Goal: Transaction & Acquisition: Purchase product/service

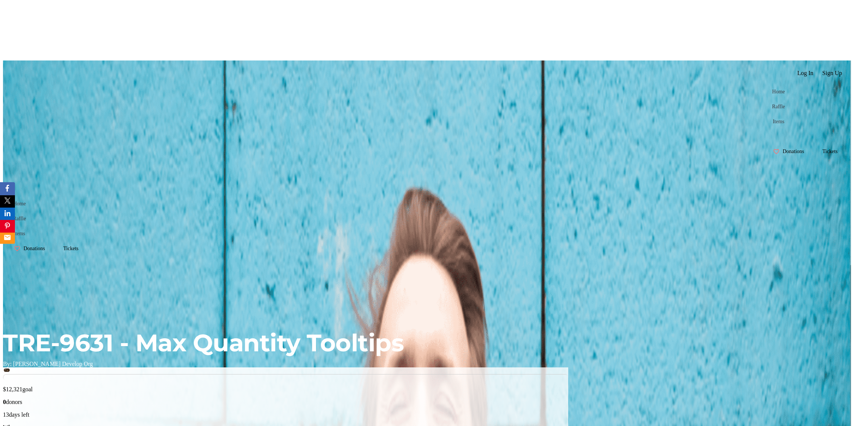
click at [822, 148] on span "Tickets" at bounding box center [829, 151] width 15 height 6
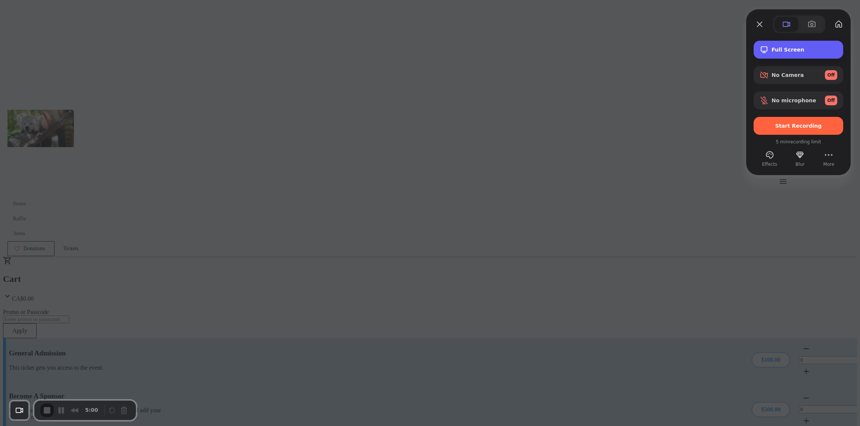
click at [790, 49] on span "Full Screen" at bounding box center [804, 50] width 66 height 6
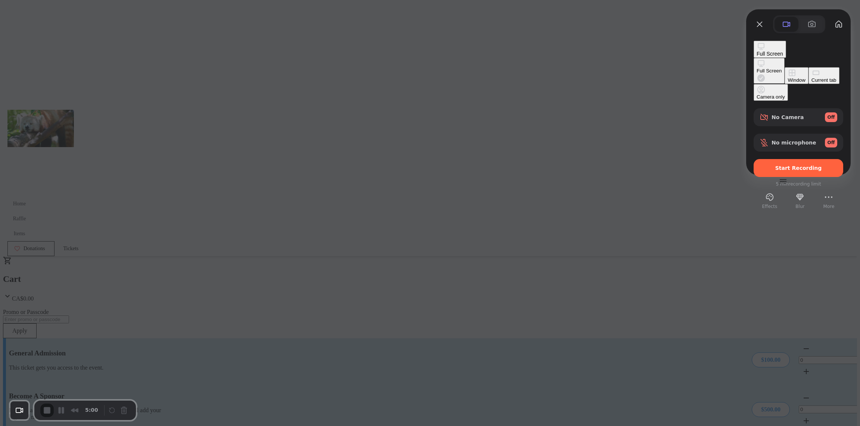
drag, startPoint x: 702, startPoint y: 71, endPoint x: 701, endPoint y: 81, distance: 9.8
click at [753, 81] on div "Full Screen Window Current tab Camera only" at bounding box center [798, 79] width 90 height 43
click at [811, 83] on div "Current tab" at bounding box center [823, 80] width 25 height 6
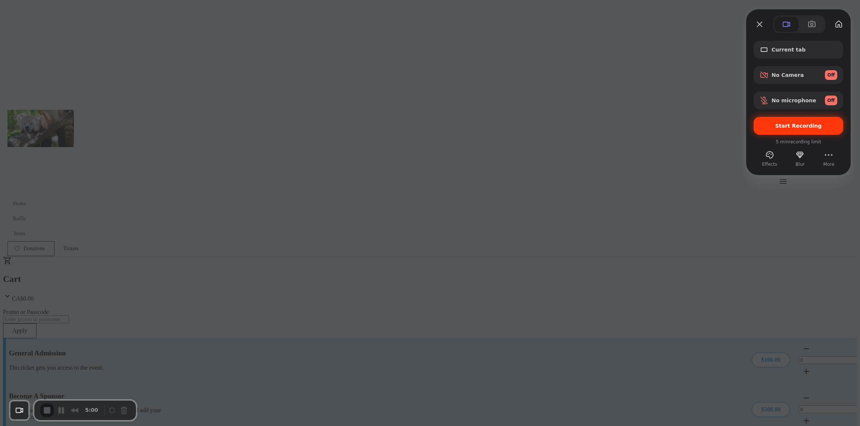
click at [790, 126] on span "Start Recording" at bounding box center [798, 126] width 47 height 6
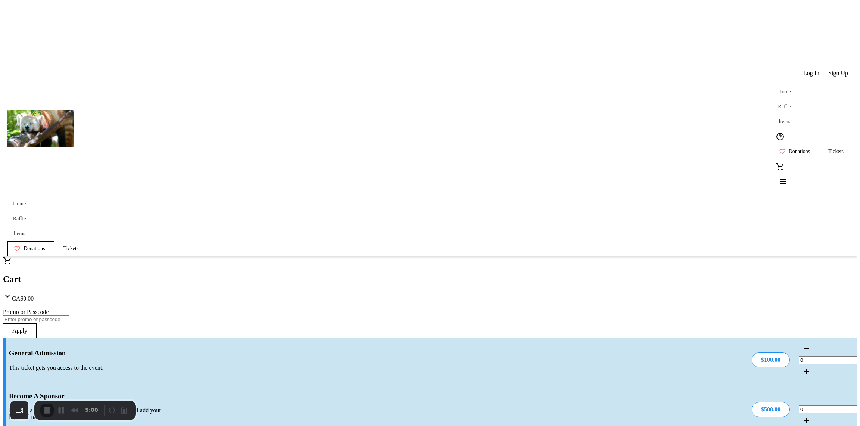
type input "EARLY"
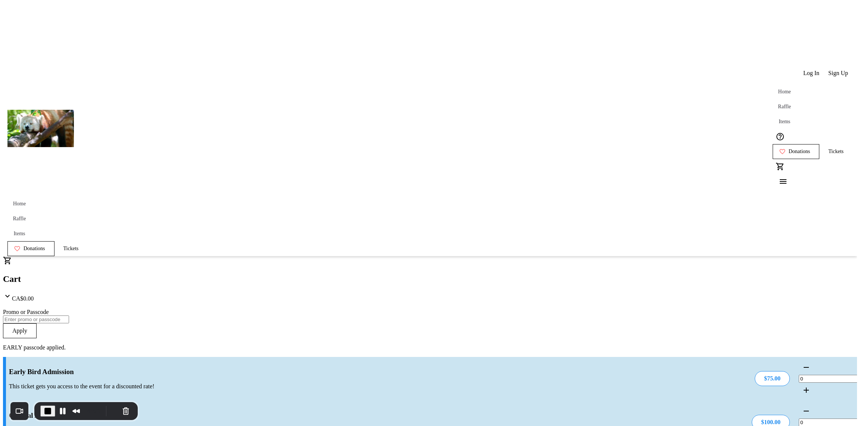
click at [801, 385] on mat-icon "Increment by one" at bounding box center [805, 389] width 9 height 9
type input "2"
click at [798, 382] on div at bounding box center [825, 389] width 55 height 15
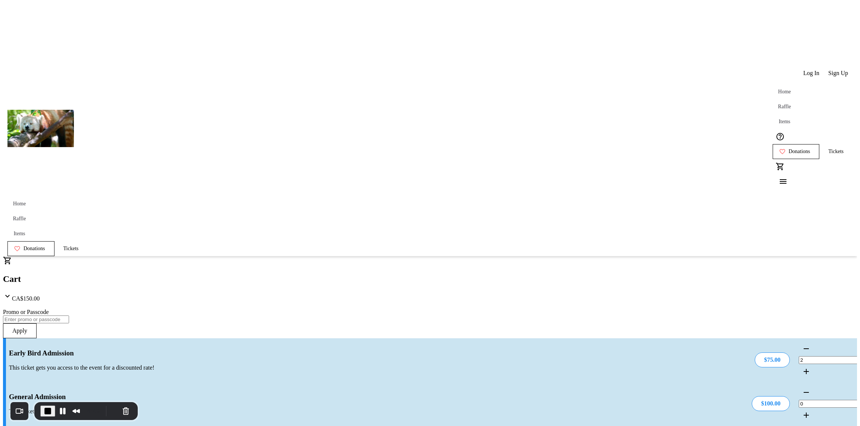
drag, startPoint x: 484, startPoint y: 110, endPoint x: 456, endPoint y: 107, distance: 27.7
click at [798, 385] on div "0" at bounding box center [825, 404] width 55 height 38
type input "20"
click at [495, 338] on div "Early Bird Admission This ticket gets you access to the event for a discounted …" at bounding box center [430, 360] width 854 height 44
drag, startPoint x: 482, startPoint y: 169, endPoint x: 445, endPoint y: 166, distance: 37.4
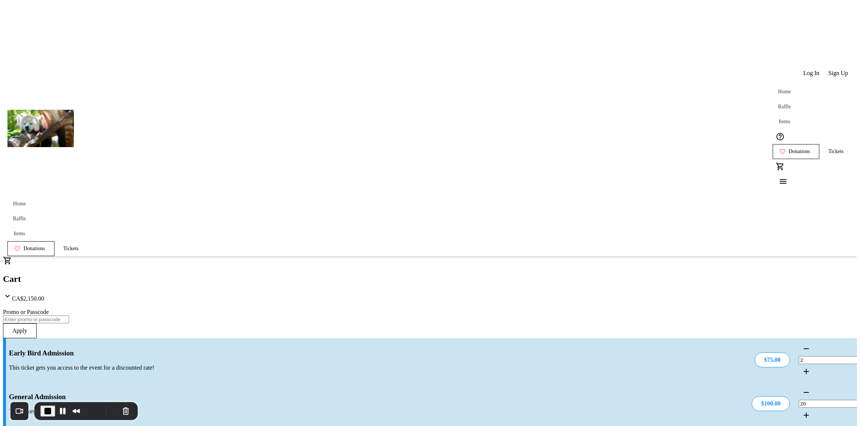
type input "30"
drag, startPoint x: 480, startPoint y: 218, endPoint x: 448, endPoint y: 213, distance: 32.1
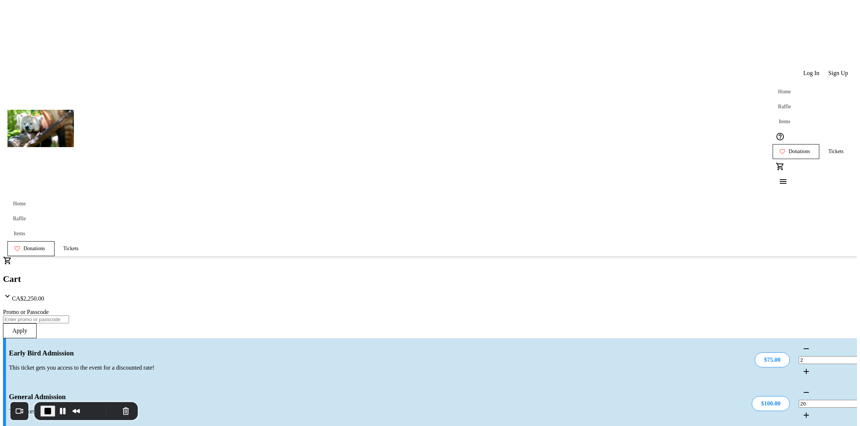
type input "100"
click at [801, 344] on mat-icon "Decrement by one" at bounding box center [805, 348] width 9 height 9
type input "1"
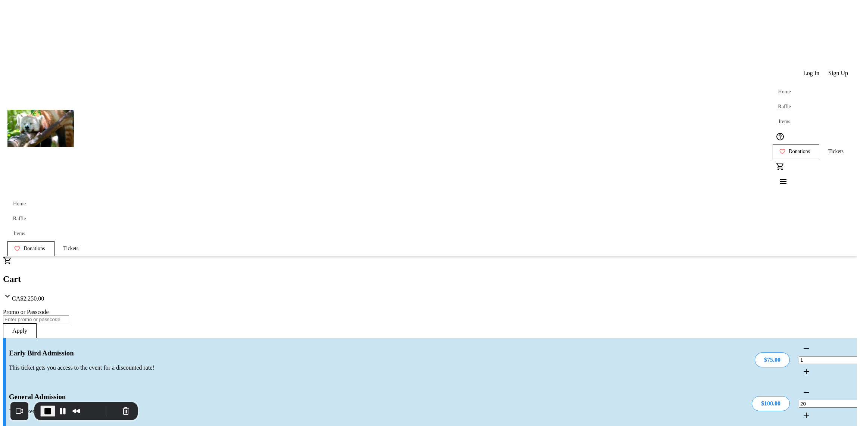
click at [797, 362] on span "Increment by one" at bounding box center [806, 371] width 18 height 18
type input "2"
drag, startPoint x: 476, startPoint y: 140, endPoint x: 381, endPoint y: 128, distance: 96.3
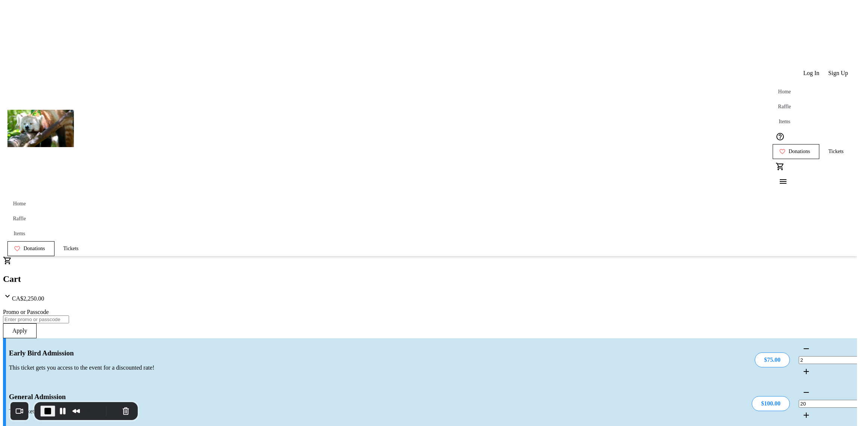
type input "20"
